Goal: Task Accomplishment & Management: Manage account settings

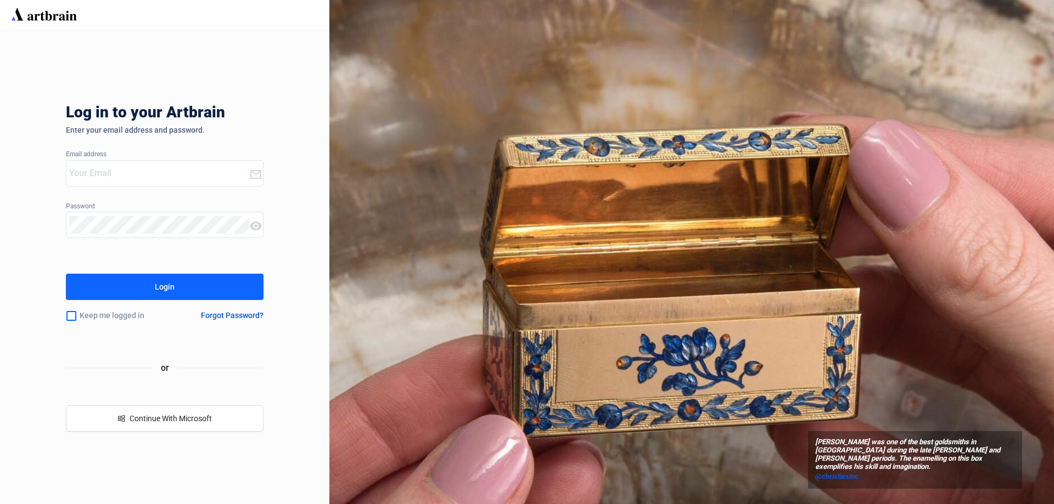
type input "[EMAIL_ADDRESS][DOMAIN_NAME]"
click at [170, 286] on div "Login" at bounding box center [165, 287] width 20 height 18
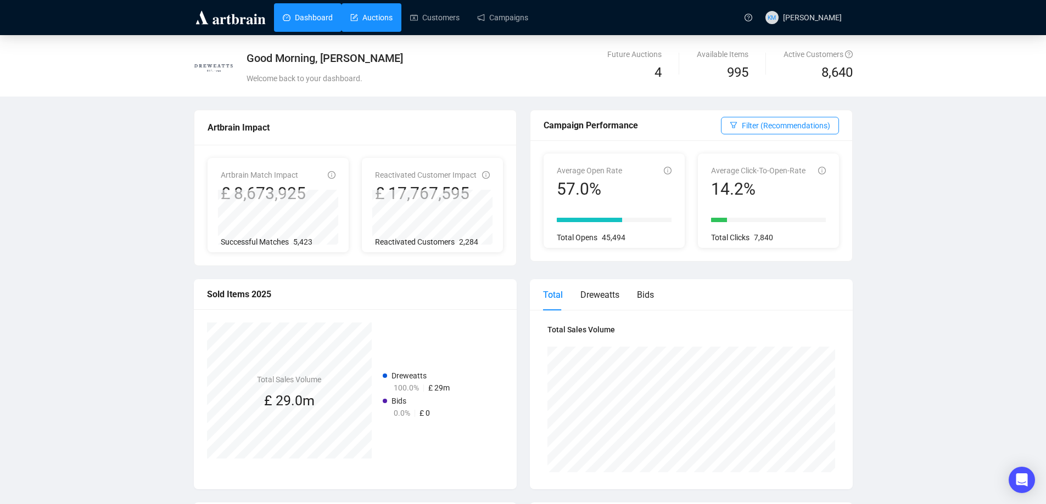
click at [362, 16] on link "Auctions" at bounding box center [371, 17] width 42 height 29
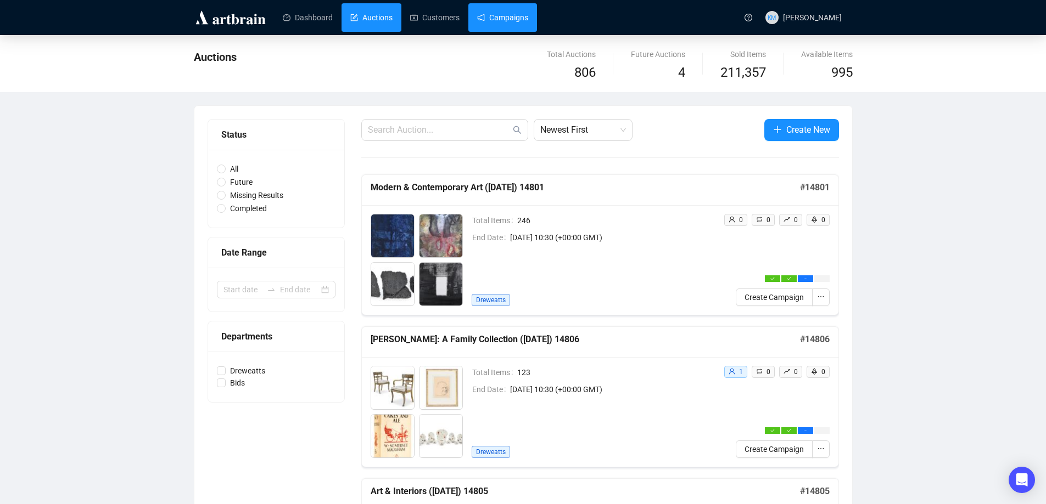
click at [521, 27] on link "Campaigns" at bounding box center [502, 17] width 51 height 29
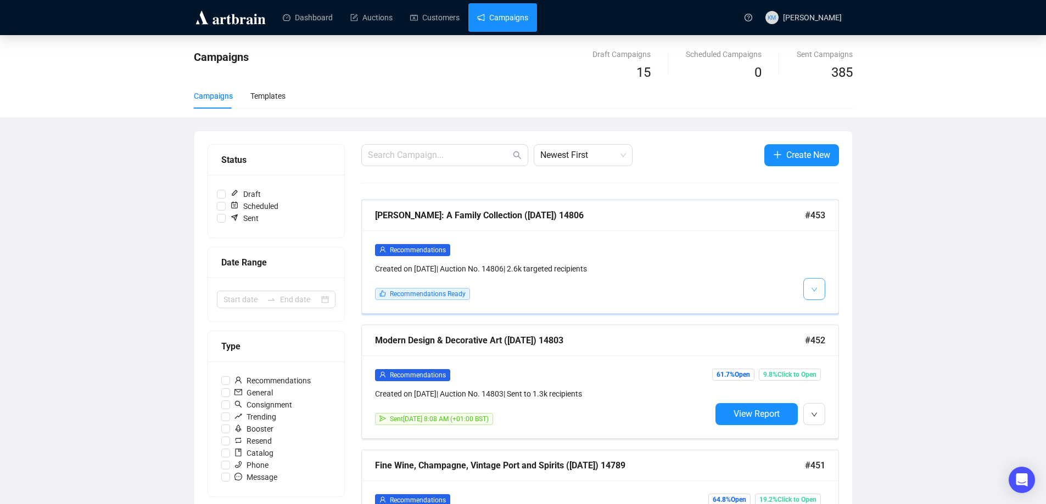
click at [813, 289] on icon "down" at bounding box center [814, 290] width 7 height 7
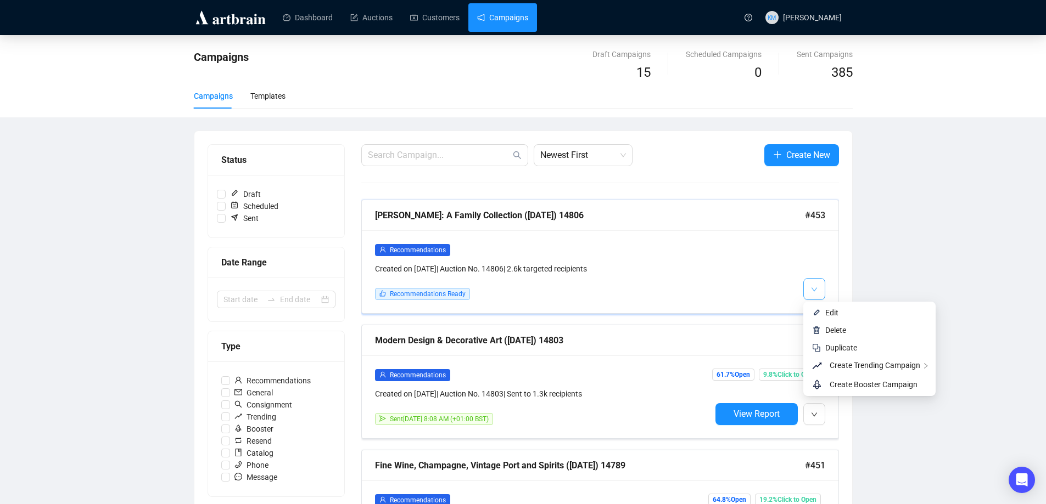
click at [815, 293] on icon "down" at bounding box center [814, 290] width 7 height 7
click at [831, 314] on span "Edit" at bounding box center [831, 312] width 13 height 9
